Goal: Feedback & Contribution: Leave review/rating

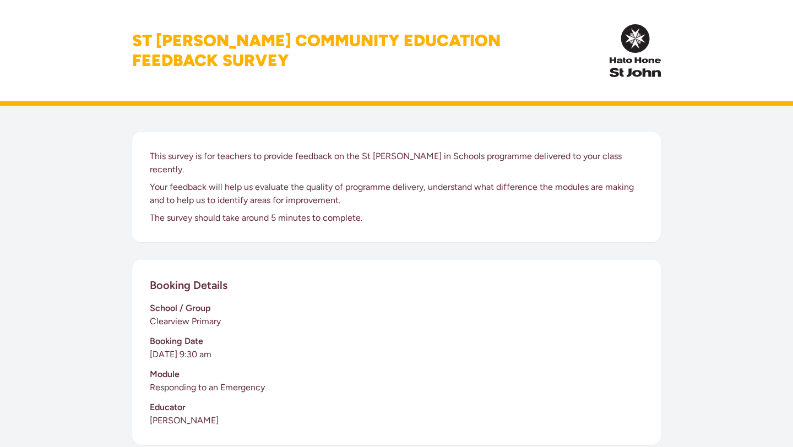
scroll to position [274, 0]
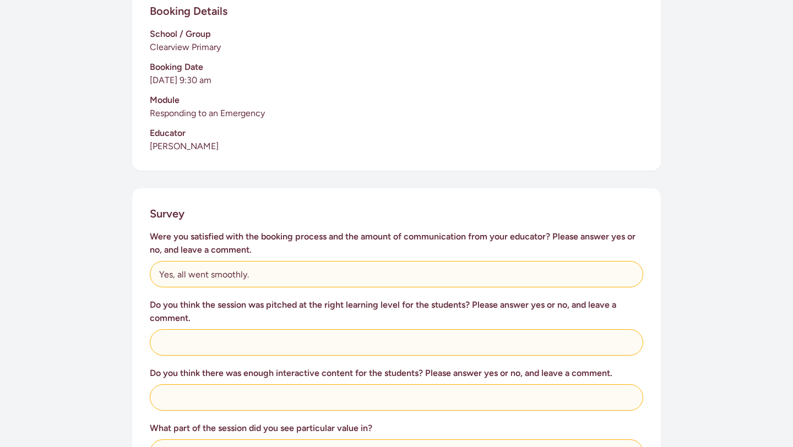
type input "Yes, all went smoothly."
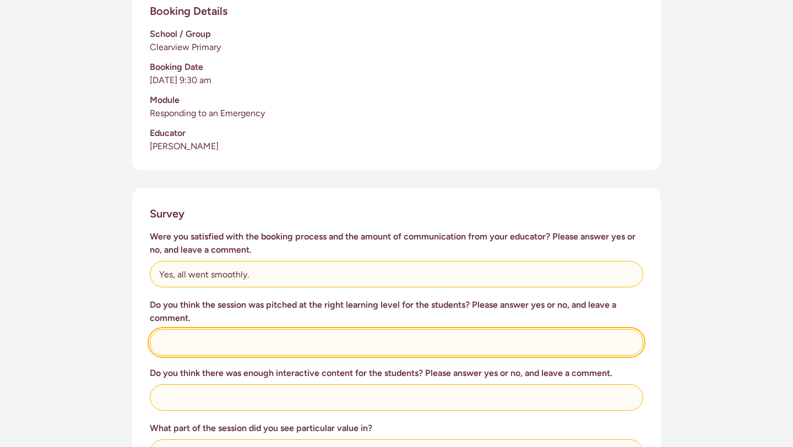
click at [241, 329] on input "text" at bounding box center [396, 342] width 493 height 26
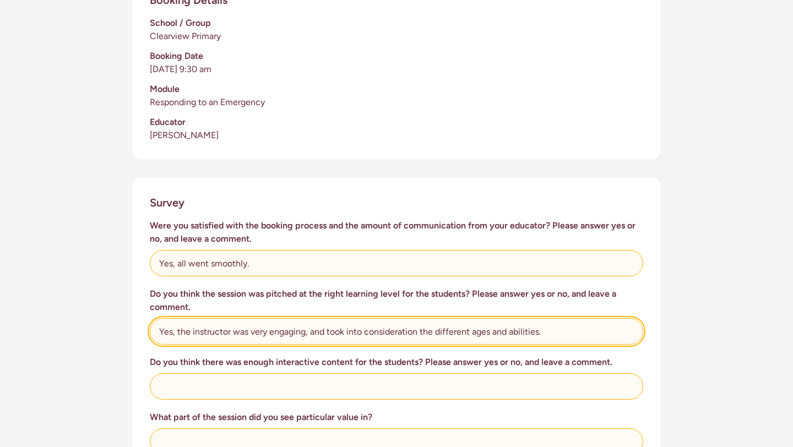
scroll to position [286, 0]
type input "Yes, the instructor was very engaging, and took into consideration the differen…"
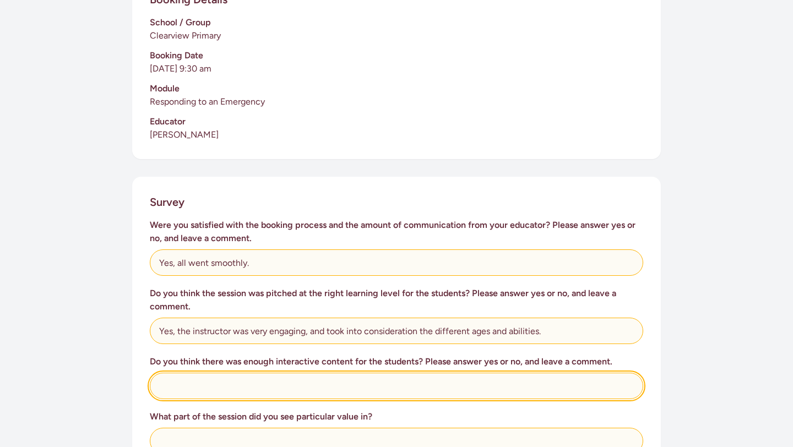
click at [218, 384] on input "text" at bounding box center [396, 386] width 493 height 26
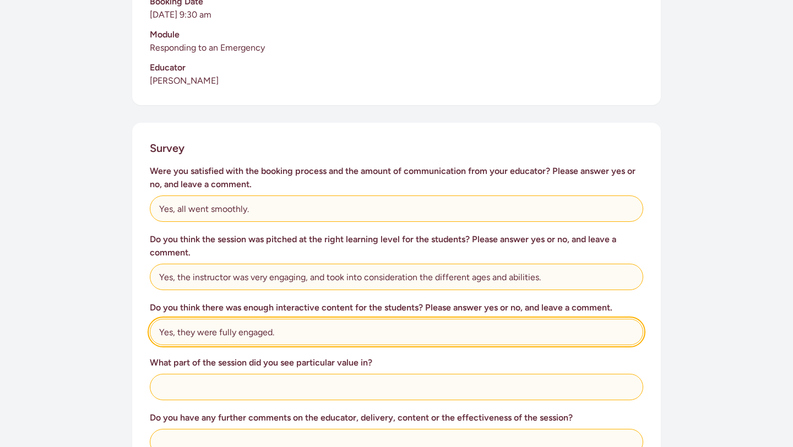
scroll to position [342, 0]
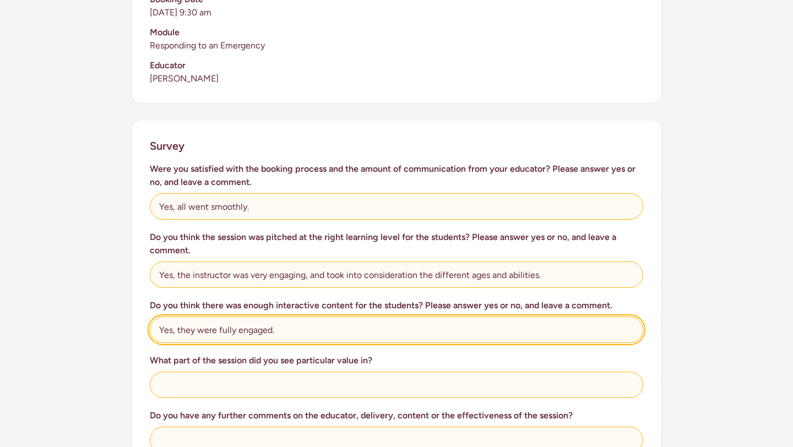
type input "Yes, they were fully engaged."
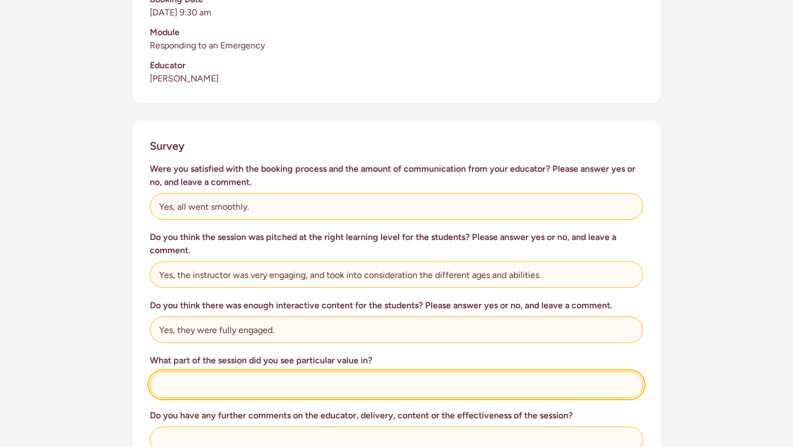
click at [179, 378] on input "text" at bounding box center [396, 385] width 493 height 26
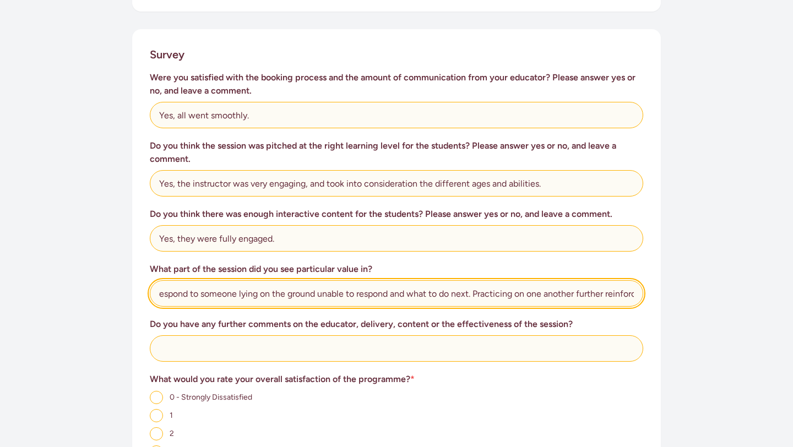
scroll to position [0, 25]
type input "How to respond to someone lying on the ground unable to respond and what to do …"
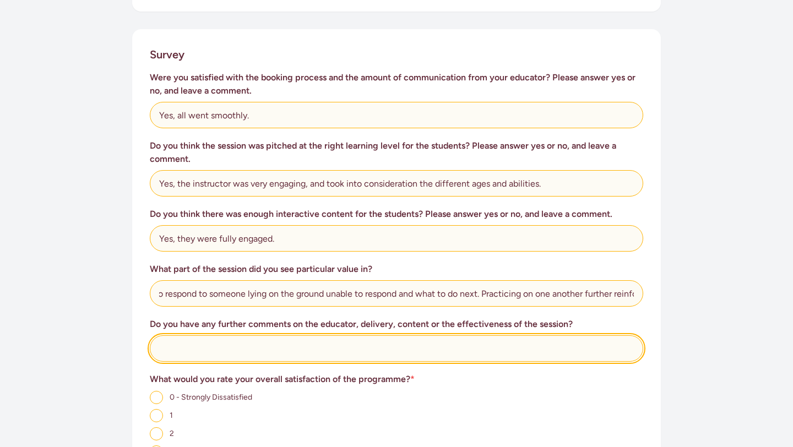
click at [224, 336] on input "text" at bounding box center [396, 348] width 493 height 26
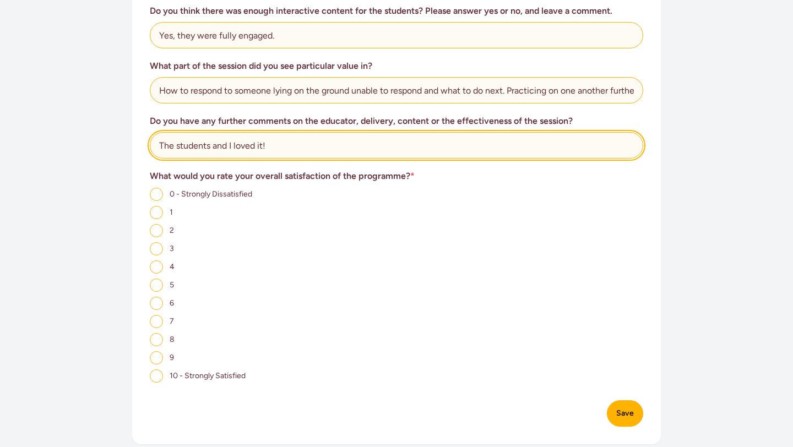
scroll to position [640, 0]
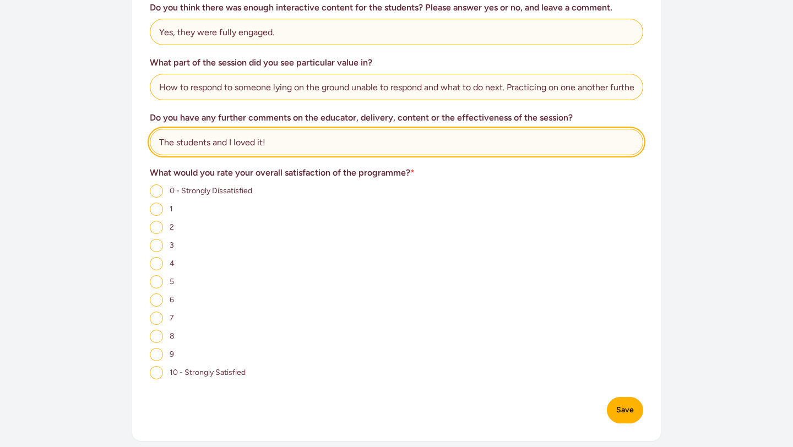
type input "The students and I loved it!"
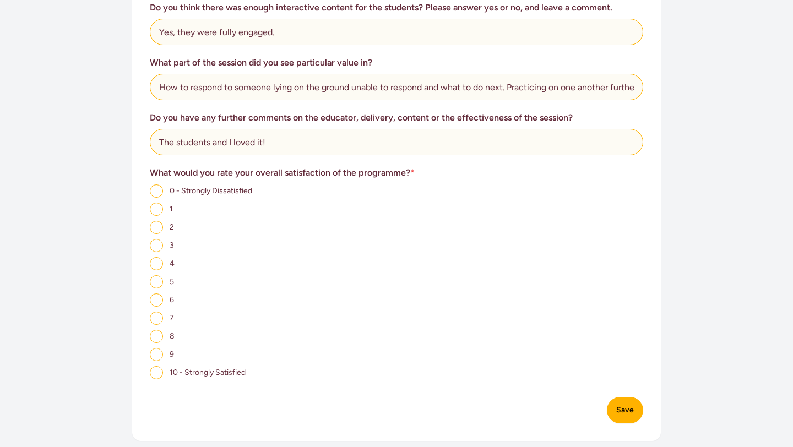
click at [155, 366] on input "10 - Strongly Satisfied" at bounding box center [156, 372] width 13 height 13
radio input "true"
click at [619, 397] on button "Save" at bounding box center [625, 410] width 36 height 26
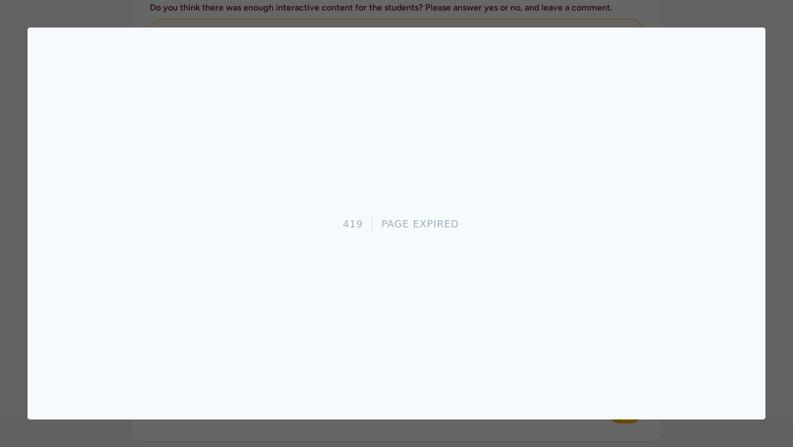
scroll to position [0, 0]
click at [546, 15] on div at bounding box center [396, 223] width 793 height 447
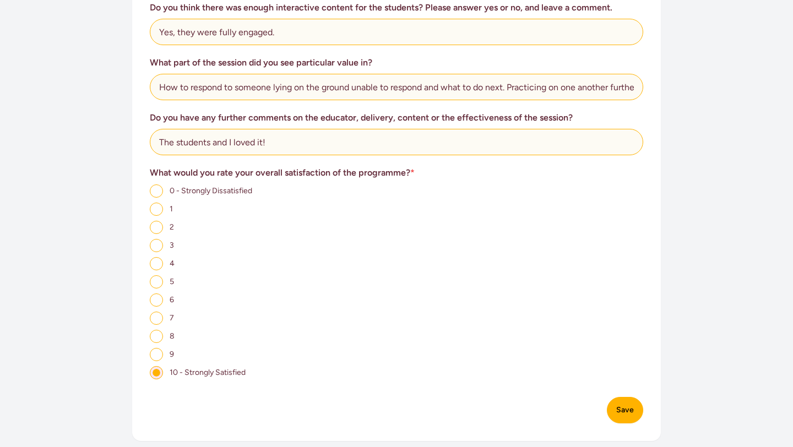
click at [275, 366] on div "10 - Strongly Satisfied" at bounding box center [396, 373] width 493 height 14
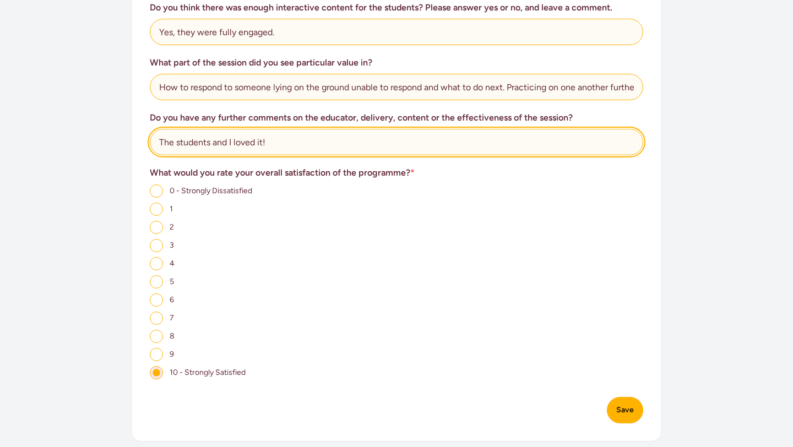
drag, startPoint x: 289, startPoint y: 139, endPoint x: 280, endPoint y: 113, distance: 28.0
click at [280, 113] on div "Do you have any further comments on the educator, delivery, content or the effe…" at bounding box center [396, 133] width 493 height 44
click at [280, 129] on input "The students and I loved it!" at bounding box center [396, 142] width 493 height 26
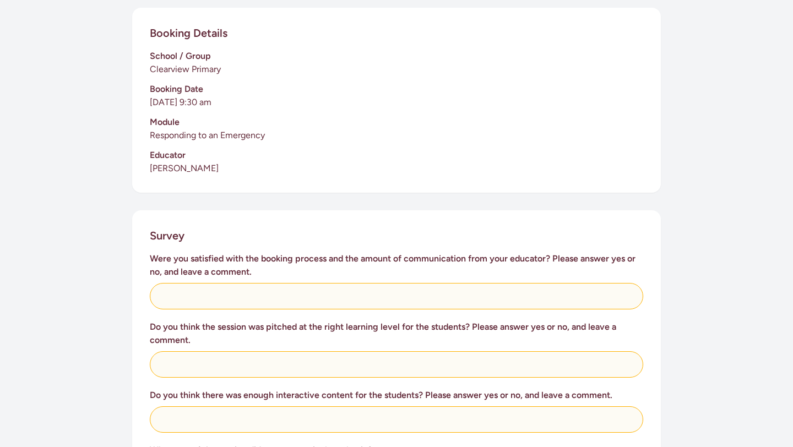
scroll to position [255, 0]
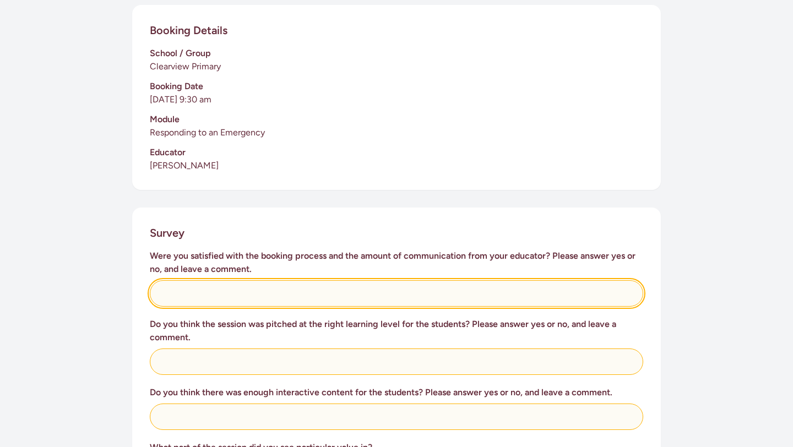
click at [210, 283] on input "text" at bounding box center [396, 293] width 493 height 26
type input "Yes, all went smoothly."
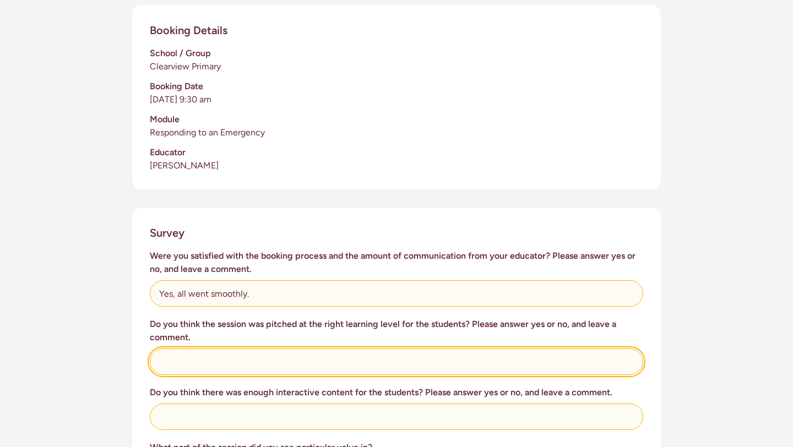
click at [206, 353] on input "text" at bounding box center [396, 362] width 493 height 26
type input "Yes, the instructor was very engaging, and took into consideration the differen…"
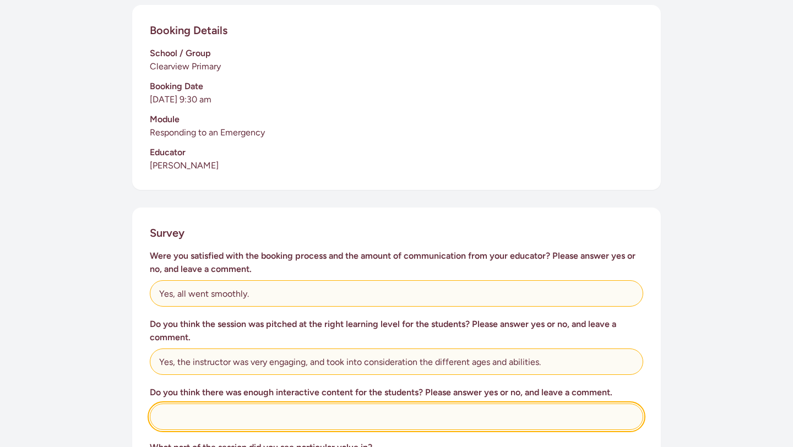
click at [215, 404] on input "text" at bounding box center [396, 417] width 493 height 26
type input "Yes, they were fully engaged."
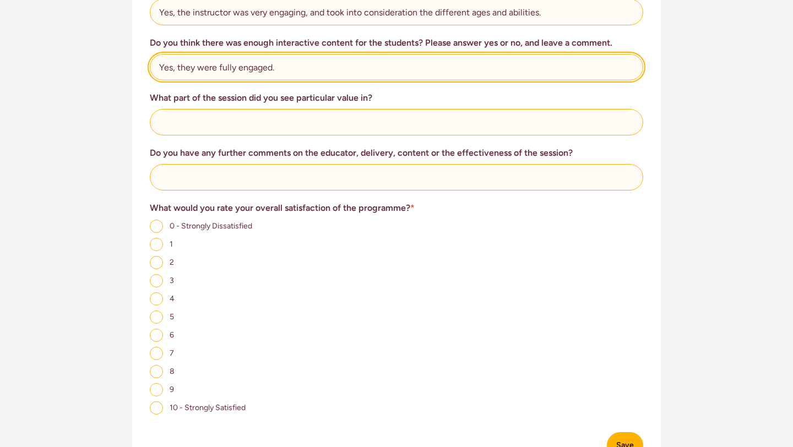
scroll to position [604, 0]
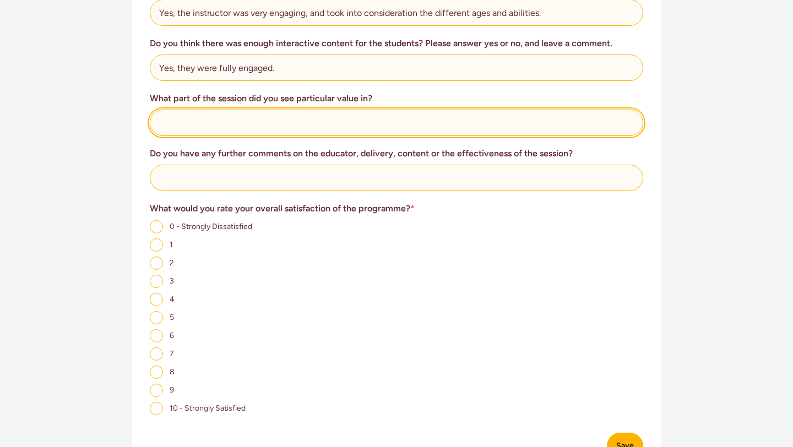
click at [246, 114] on input "text" at bounding box center [396, 123] width 493 height 26
type input "How to respond to someone lying on the ground unable to respond and what to do …"
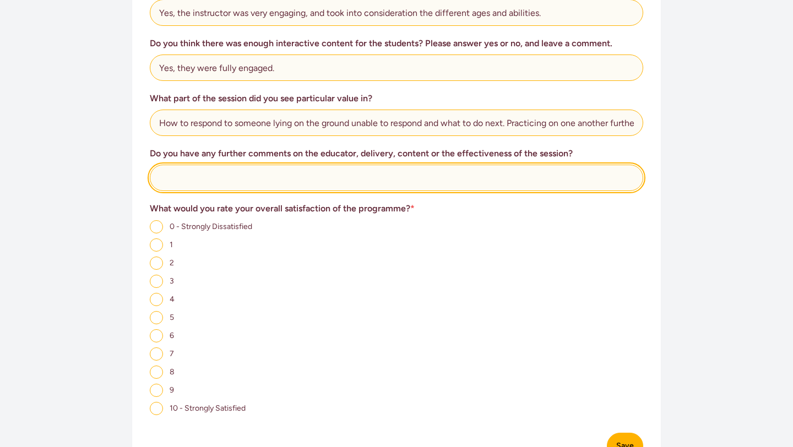
click at [235, 165] on input "text" at bounding box center [396, 178] width 493 height 26
type input "The students and I loved it!"
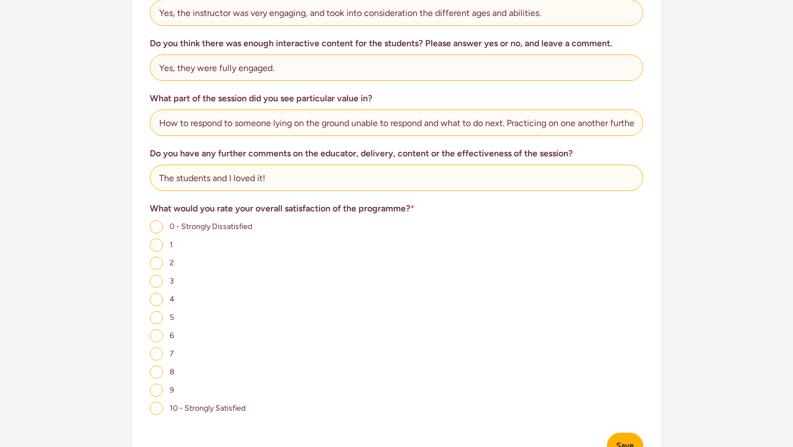
click at [156, 402] on input "10 - Strongly Satisfied" at bounding box center [156, 408] width 13 height 13
radio input "true"
click at [622, 434] on button "Save" at bounding box center [625, 446] width 36 height 26
